Goal: Obtain resource: Download file/media

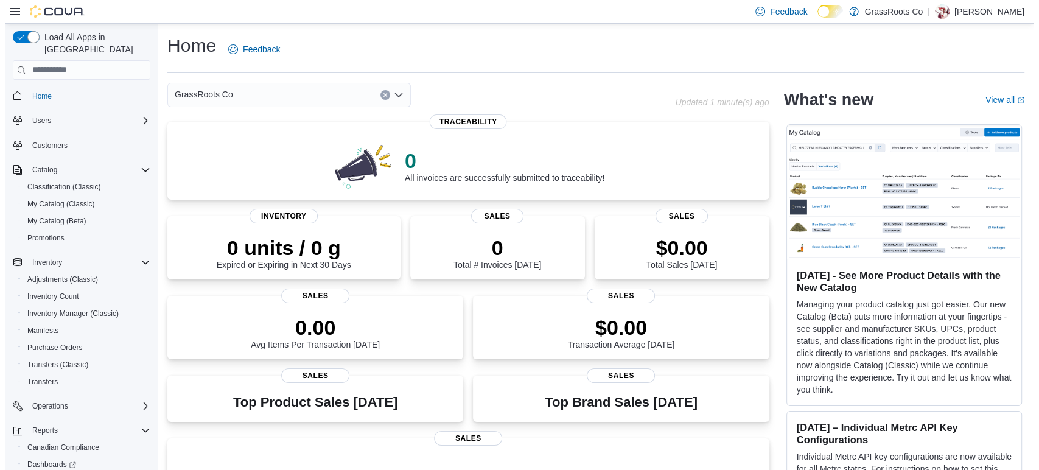
scroll to position [63, 0]
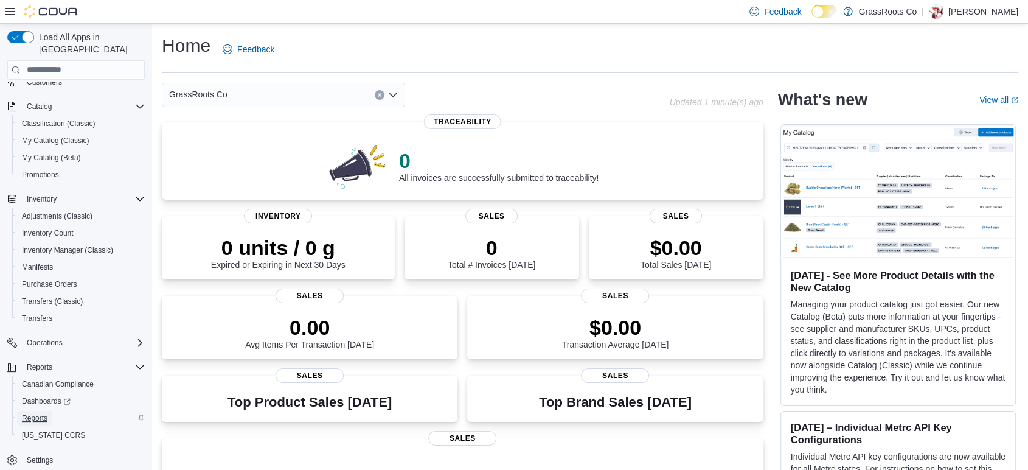
click at [29, 411] on span "Reports" at bounding box center [35, 418] width 26 height 15
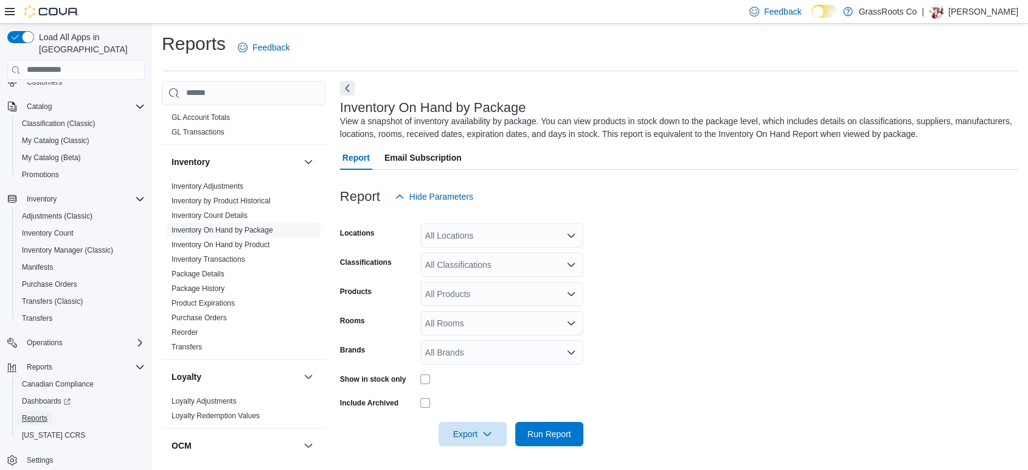
scroll to position [446, 0]
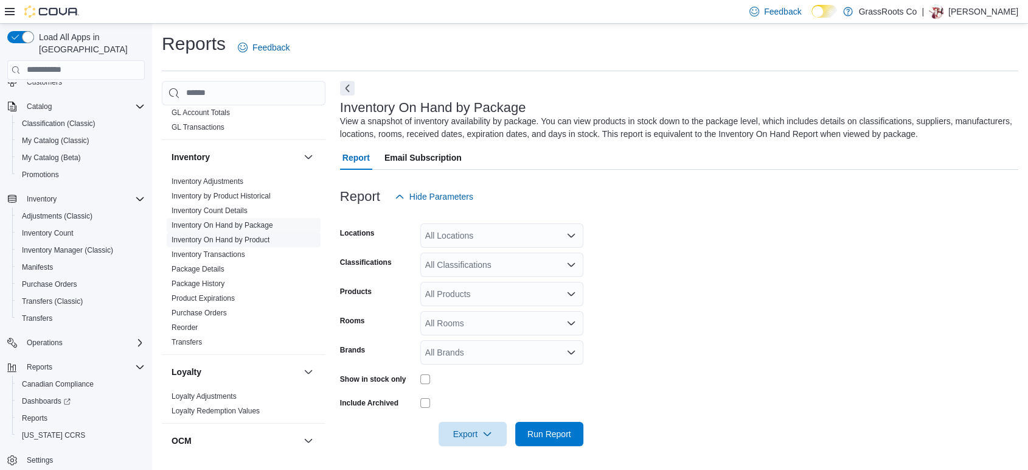
click at [258, 235] on link "Inventory On Hand by Product" at bounding box center [221, 239] width 98 height 9
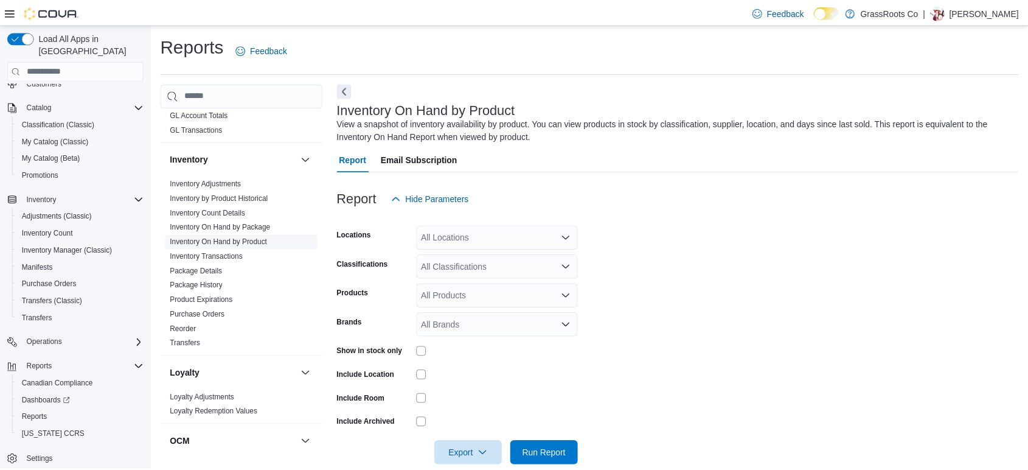
scroll to position [19, 0]
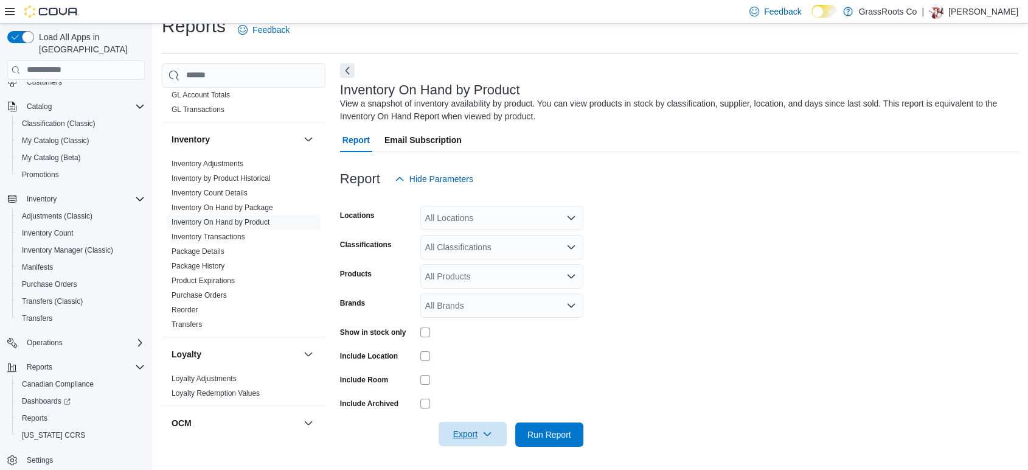
click at [459, 434] on span "Export" at bounding box center [473, 434] width 54 height 24
click at [491, 366] on button "Export to Excel" at bounding box center [474, 361] width 69 height 24
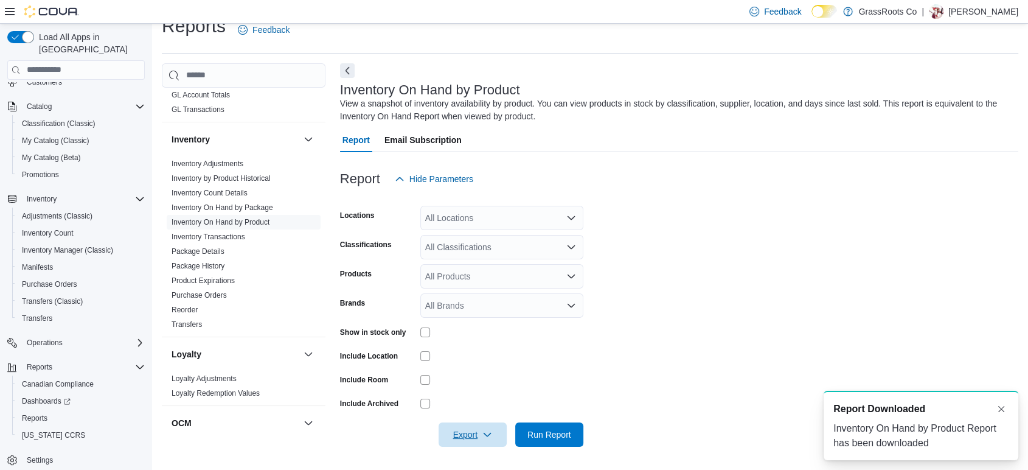
scroll to position [0, 0]
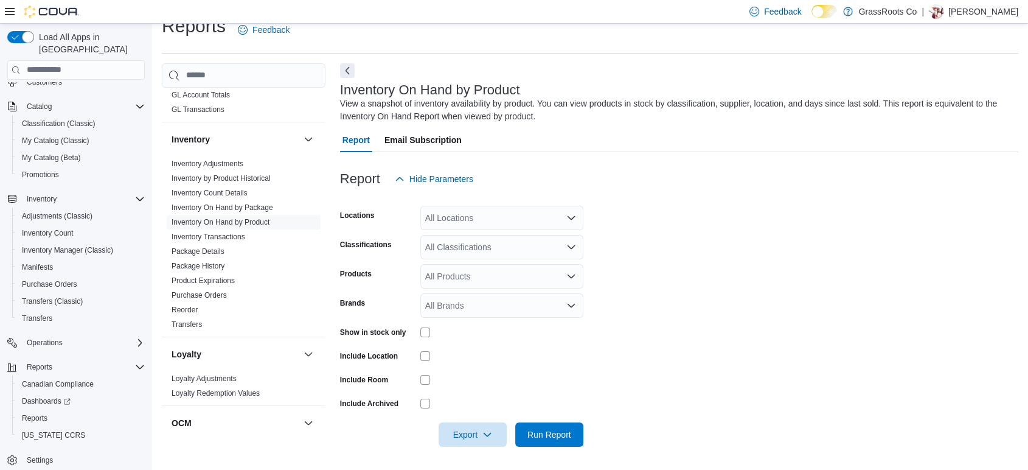
click at [774, 284] on form "Locations All Locations Classifications All Classifications Products All Produc…" at bounding box center [679, 319] width 678 height 256
